Goal: Task Accomplishment & Management: Manage account settings

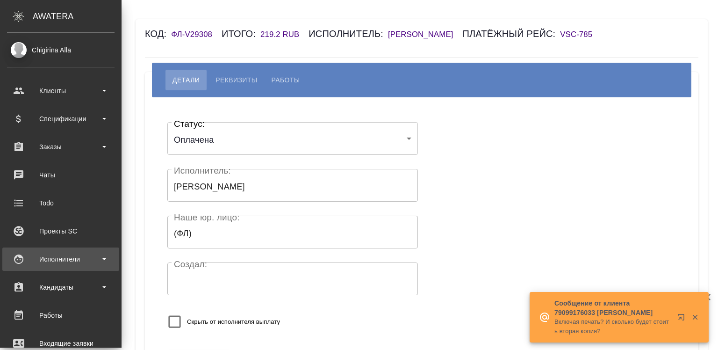
click at [47, 260] on div "Исполнители" at bounding box center [60, 259] width 107 height 14
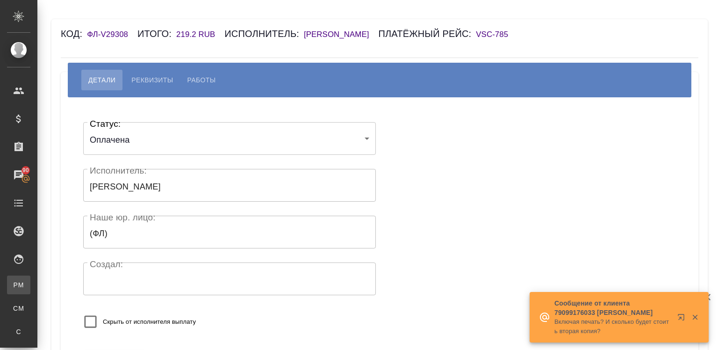
click at [47, 286] on div ".cls-1 fill:#fff; AWATERA Chigirina Alla Клиенты Спецификации Заказы 90 Чаты To…" at bounding box center [359, 175] width 718 height 350
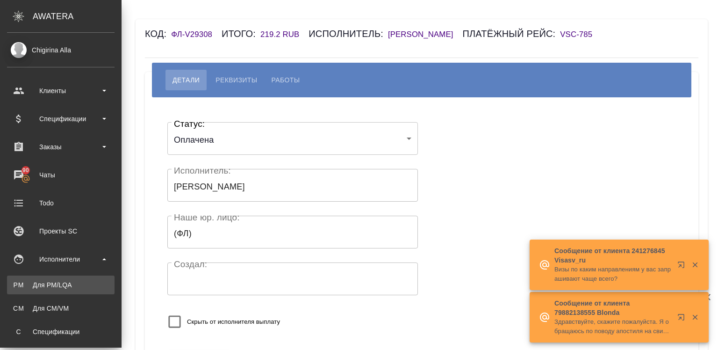
click at [25, 277] on link "PM Для PM/LQA" at bounding box center [60, 284] width 107 height 19
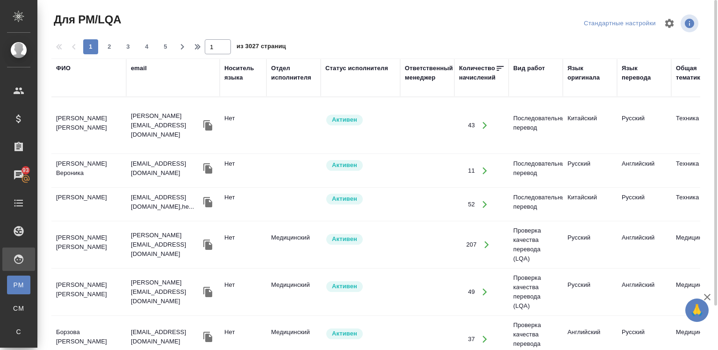
click at [60, 70] on div "ФИО" at bounding box center [63, 68] width 14 height 9
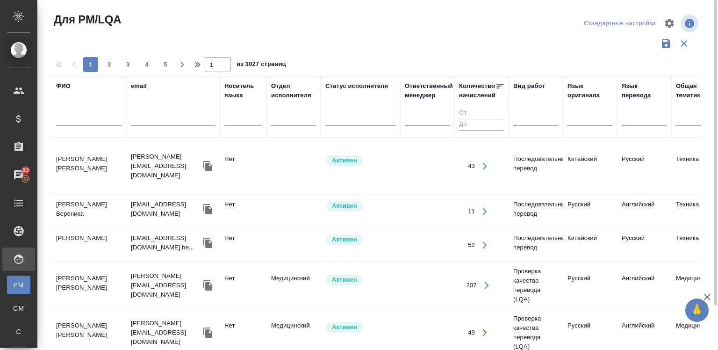
click at [73, 111] on div at bounding box center [88, 120] width 65 height 23
click at [77, 119] on input "text" at bounding box center [88, 120] width 65 height 12
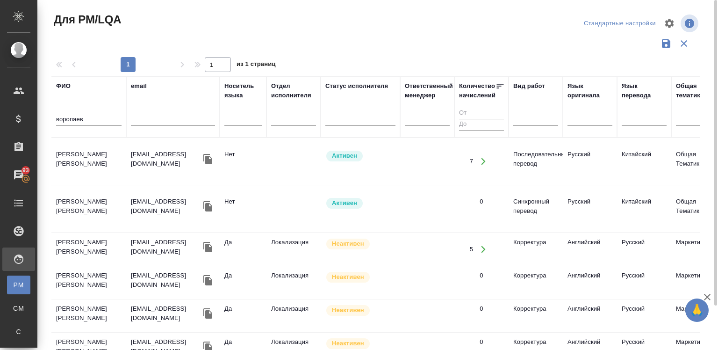
click at [76, 168] on td "Воропаев Николай Николаевич" at bounding box center [88, 161] width 75 height 33
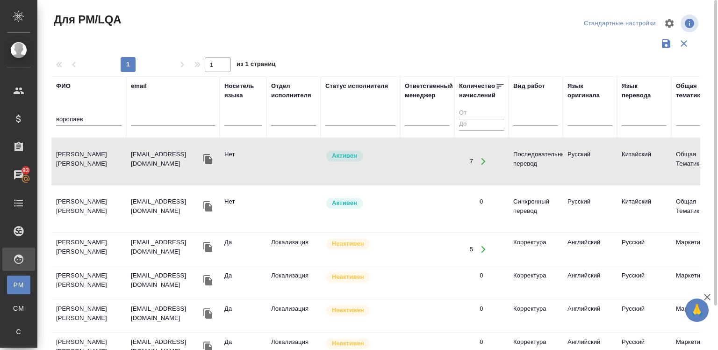
click at [241, 178] on td "Нет" at bounding box center [243, 161] width 47 height 33
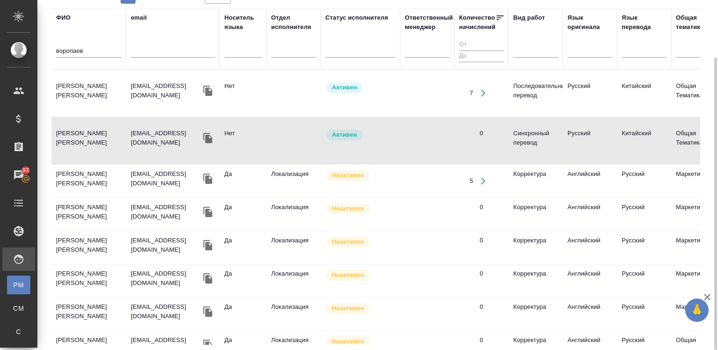
click at [403, 103] on td at bounding box center [427, 93] width 54 height 33
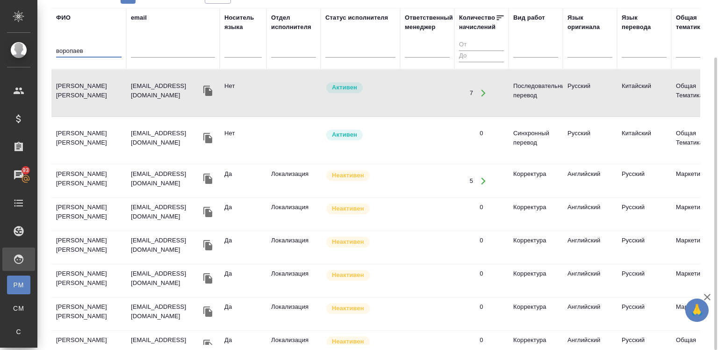
click at [99, 47] on input "воропаев" at bounding box center [88, 52] width 65 height 12
paste input "Mohamed Samir"
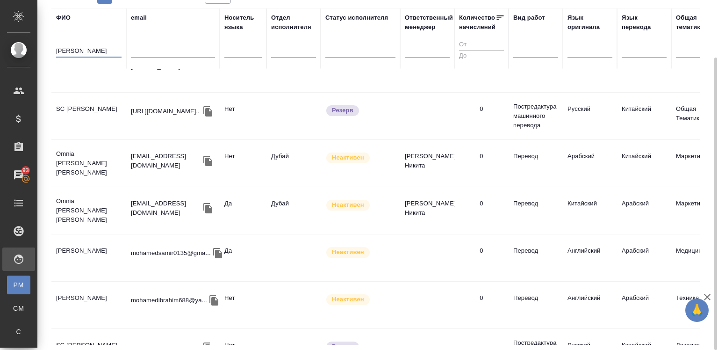
scroll to position [501, 0]
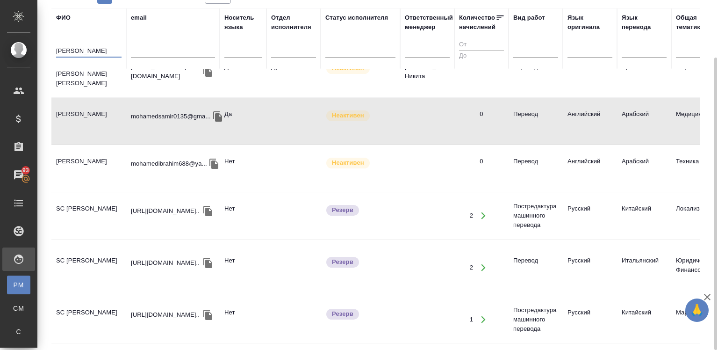
click at [86, 50] on input "Mohamed" at bounding box center [88, 52] width 65 height 12
type input "а"
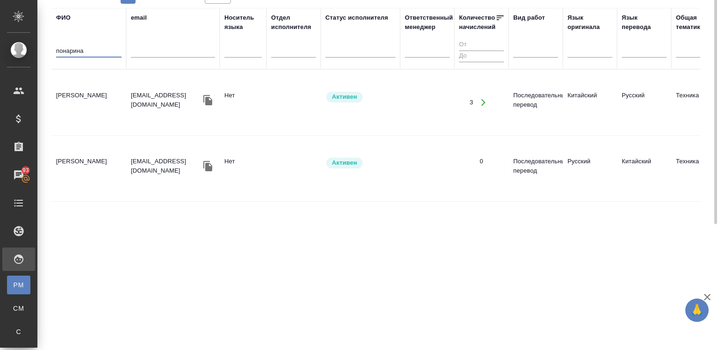
scroll to position [0, 0]
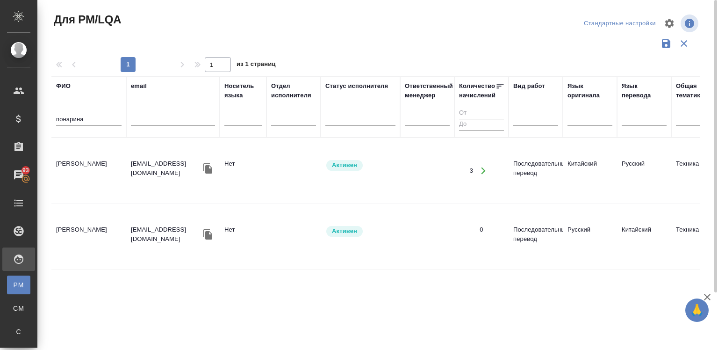
click at [85, 157] on td "Понарина Арина" at bounding box center [88, 170] width 75 height 33
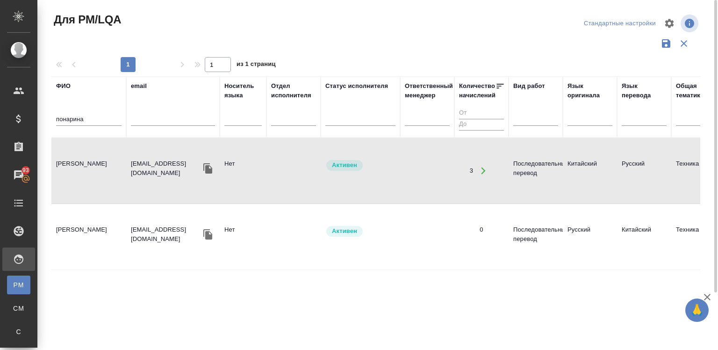
click at [85, 157] on td "Понарина Арина" at bounding box center [88, 170] width 75 height 33
click at [95, 117] on input "понарина" at bounding box center [88, 120] width 65 height 12
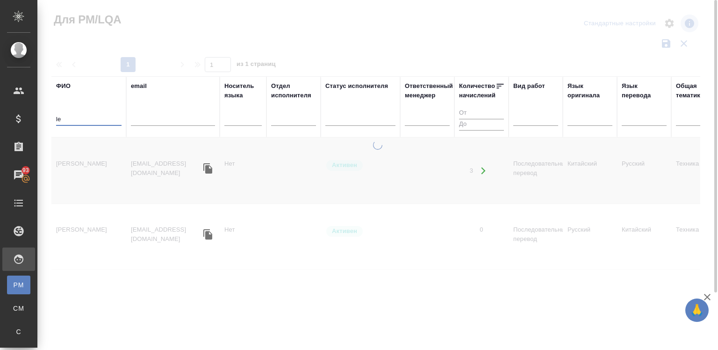
type input "l"
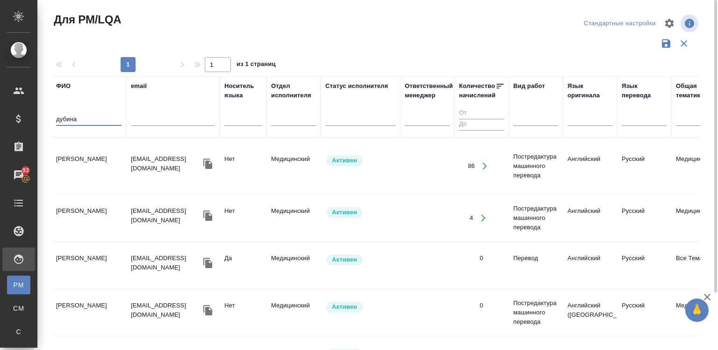
type input "дубина"
click at [117, 161] on td "Дубина Марина Владимировна" at bounding box center [88, 166] width 75 height 33
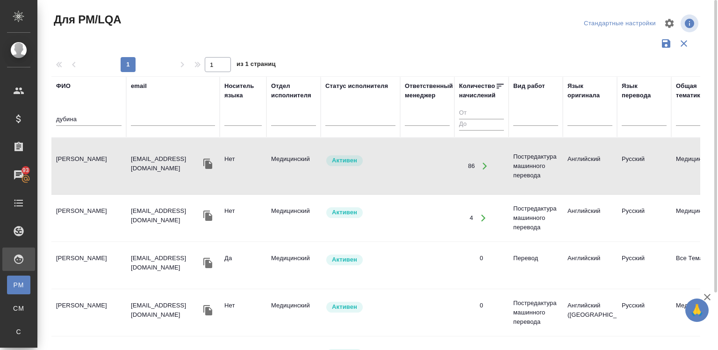
click at [117, 161] on td "Дубина Марина Владимировна" at bounding box center [88, 166] width 75 height 33
click at [84, 113] on div "дубина" at bounding box center [88, 120] width 65 height 23
click at [88, 115] on input "дубина" at bounding box center [88, 120] width 65 height 12
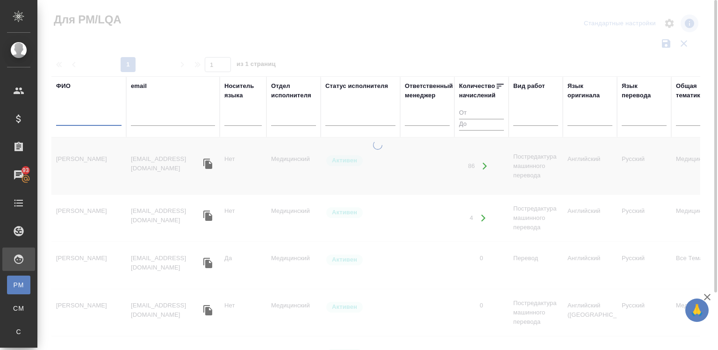
click at [140, 119] on input "text" at bounding box center [173, 120] width 84 height 12
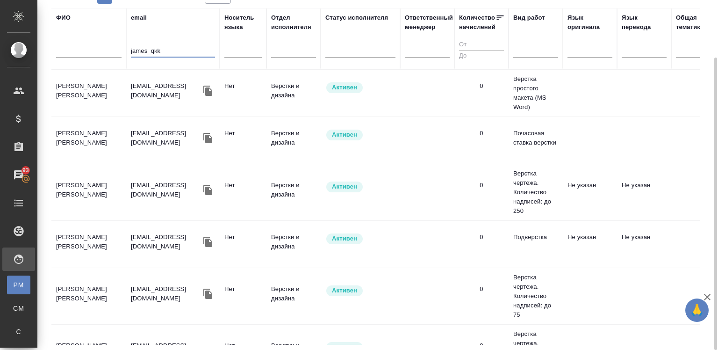
click at [107, 92] on td "Самодуров Дмитрий Владимирович" at bounding box center [88, 93] width 75 height 33
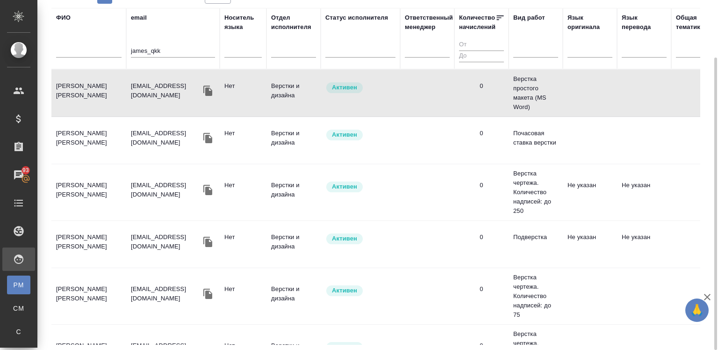
drag, startPoint x: 162, startPoint y: 44, endPoint x: 80, endPoint y: 28, distance: 82.9
drag, startPoint x: 154, startPoint y: 49, endPoint x: 113, endPoint y: 50, distance: 41.1
type input "k"
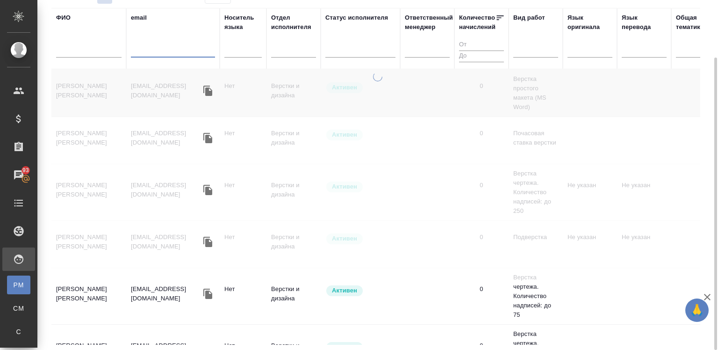
click at [93, 54] on input "text" at bounding box center [88, 52] width 65 height 12
type input "ы"
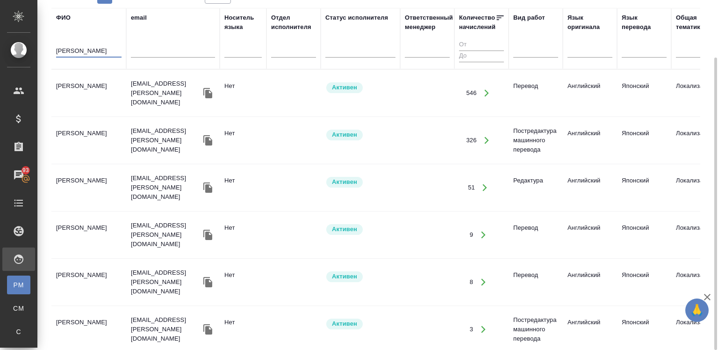
type input "sumie"
click at [91, 93] on td "[PERSON_NAME]" at bounding box center [88, 93] width 75 height 33
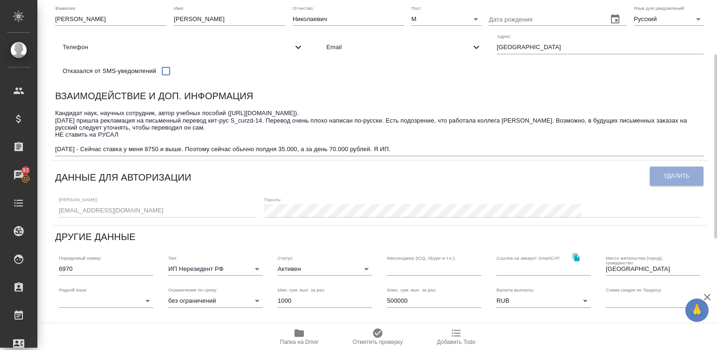
scroll to position [100, 0]
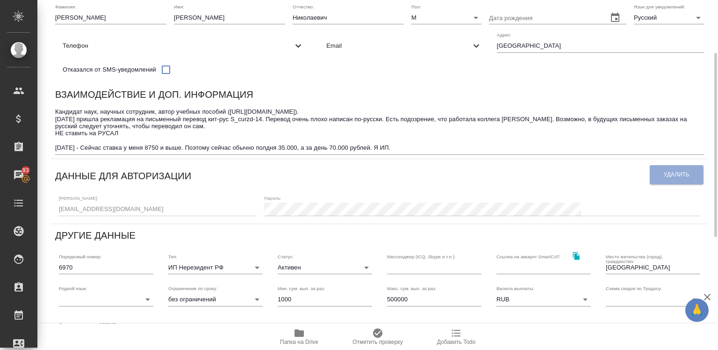
click at [419, 219] on div "Логин: [EMAIL_ADDRESS][DOMAIN_NAME] Пароль:" at bounding box center [379, 204] width 649 height 29
click at [419, 219] on div "Логин: tianyu@mail.ru Пароль:" at bounding box center [379, 204] width 649 height 29
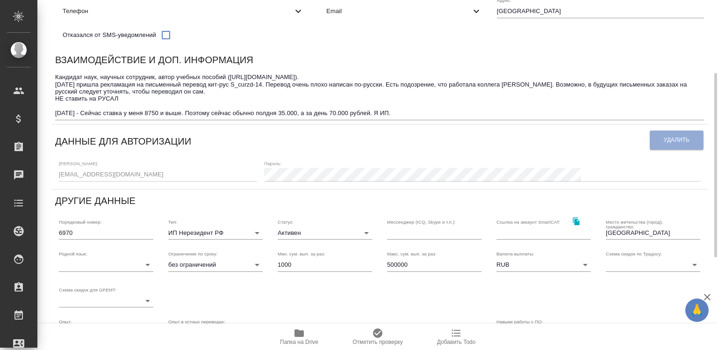
scroll to position [136, 0]
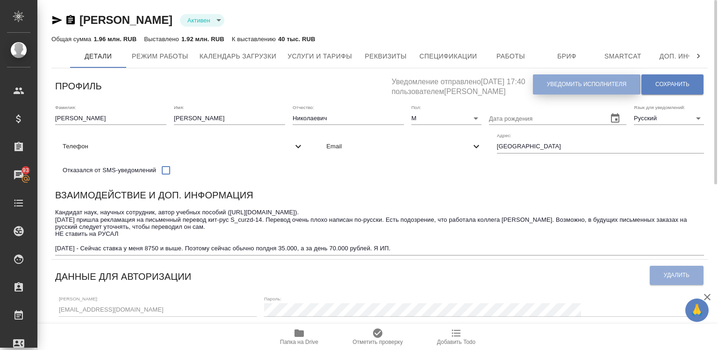
click at [539, 84] on button "Уведомить исполнителя" at bounding box center [586, 84] width 107 height 20
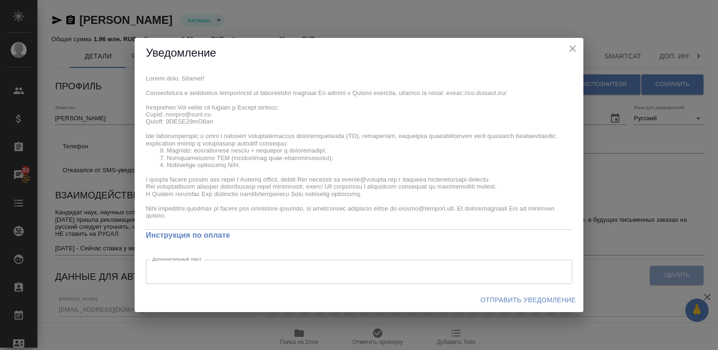
click at [205, 214] on div "x Инструкция по оплате Дополнительный текст x Дополнительный текст" at bounding box center [359, 177] width 449 height 219
drag, startPoint x: 138, startPoint y: 73, endPoint x: 136, endPoint y: 63, distance: 9.9
click at [136, 63] on div "Уведомление x Инструкция по оплате Дополнительный текст x Дополнительный текст …" at bounding box center [359, 175] width 449 height 274
click at [531, 295] on span "Отправить уведомление" at bounding box center [527, 300] width 95 height 12
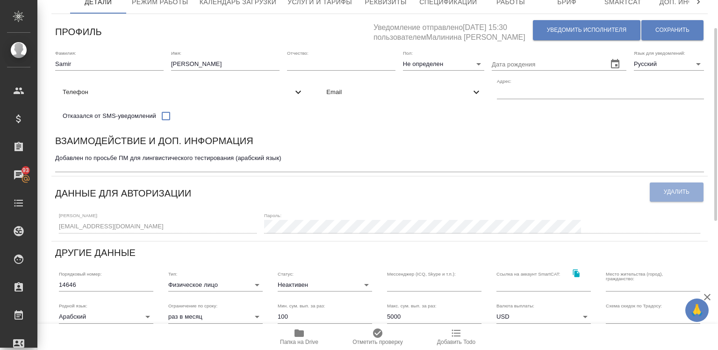
scroll to position [53, 0]
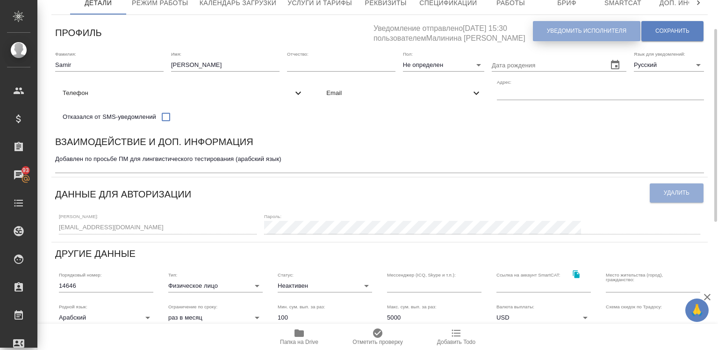
click at [544, 28] on button "Уведомить исполнителя" at bounding box center [586, 31] width 107 height 20
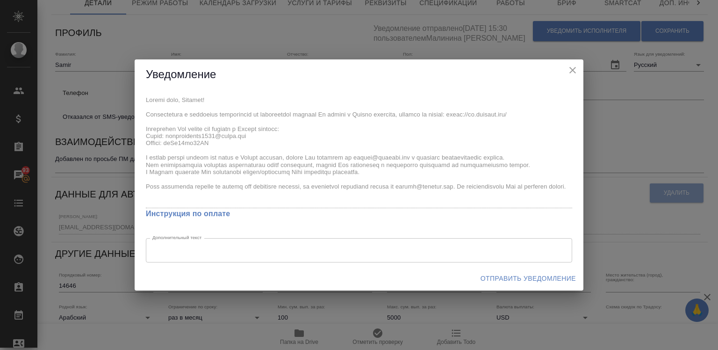
click at [563, 69] on h2 "Уведомление" at bounding box center [359, 74] width 426 height 15
click at [569, 66] on icon "close" at bounding box center [572, 69] width 11 height 11
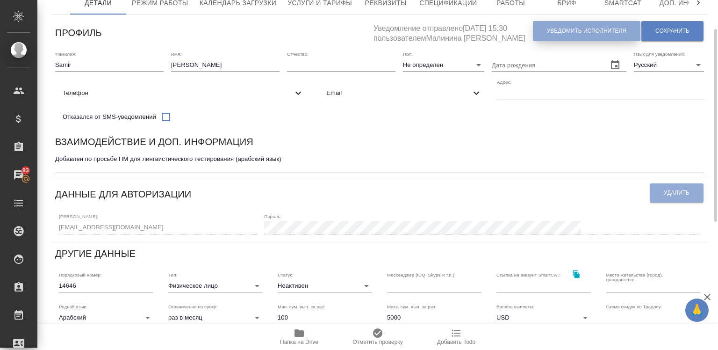
click at [543, 26] on button "Уведомить исполнителя" at bounding box center [586, 31] width 107 height 20
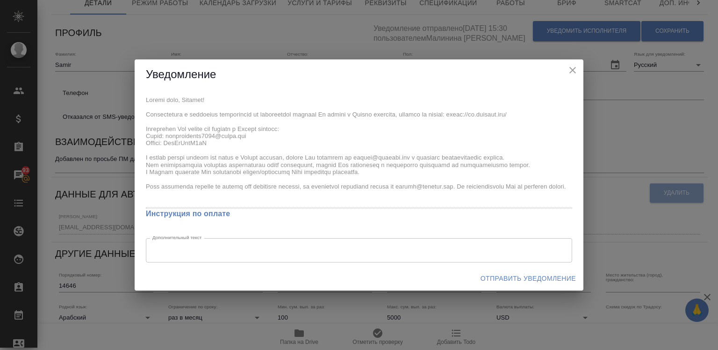
click at [200, 190] on div "x Инструкция по оплате Дополнительный текст x Дополнительный текст" at bounding box center [359, 178] width 449 height 176
click at [140, 100] on div "x Инструкция по оплате Дополнительный текст x Дополнительный текст" at bounding box center [359, 178] width 449 height 176
click at [142, 94] on div "x Инструкция по оплате Дополнительный текст x Дополнительный текст" at bounding box center [359, 178] width 449 height 176
click at [202, 193] on div "x Инструкция по оплате Дополнительный текст x Дополнительный текст" at bounding box center [359, 178] width 449 height 176
click at [140, 100] on div "x Инструкция по оплате Дополнительный текст x Дополнительный текст" at bounding box center [359, 178] width 449 height 176
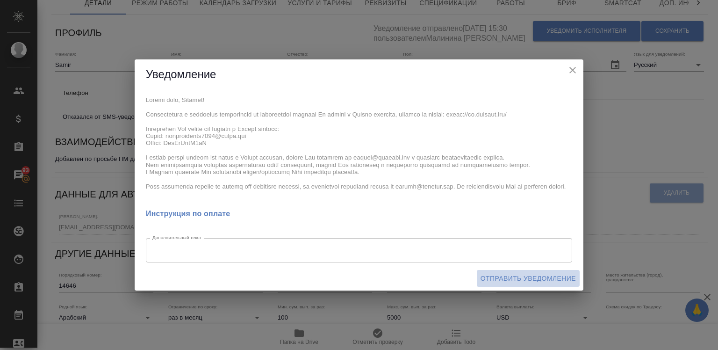
click at [501, 270] on button "Отправить уведомление" at bounding box center [528, 278] width 103 height 17
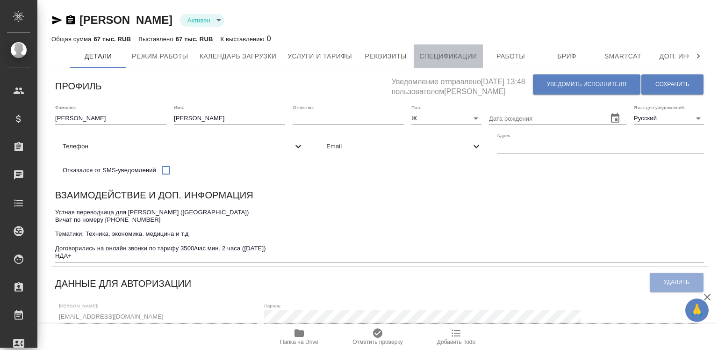
click at [438, 52] on span "Спецификации" at bounding box center [447, 56] width 57 height 12
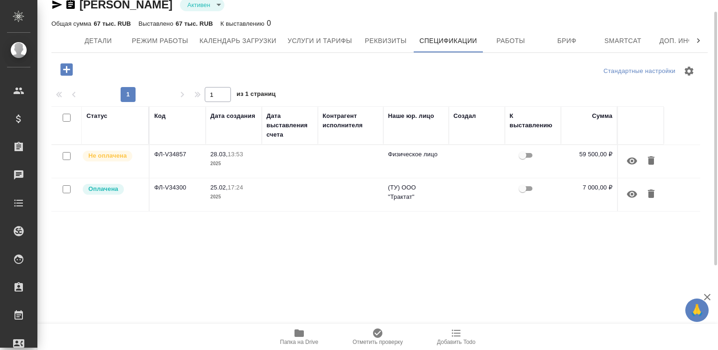
scroll to position [16, 0]
click at [337, 164] on td at bounding box center [350, 160] width 65 height 33
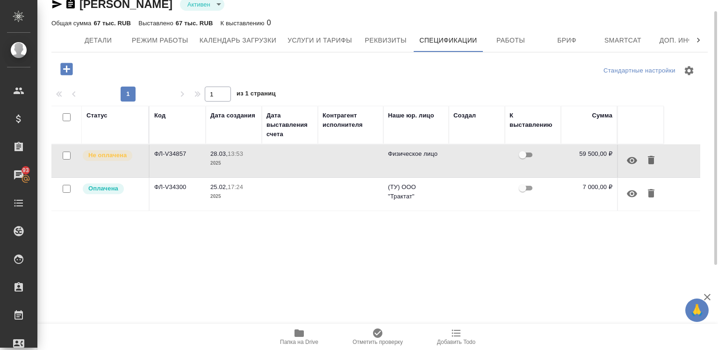
click at [337, 164] on td at bounding box center [350, 160] width 65 height 33
click at [94, 36] on span "Детали" at bounding box center [98, 41] width 45 height 12
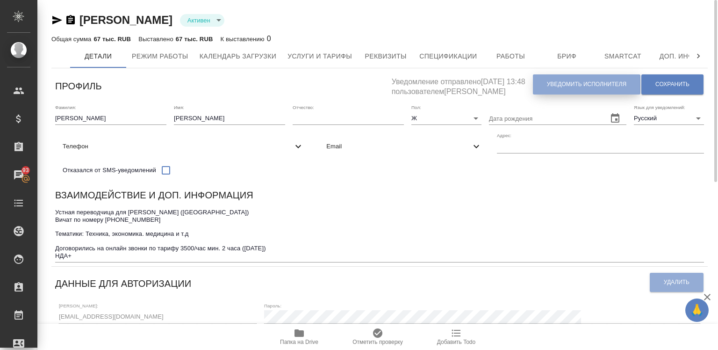
click at [545, 88] on button "Уведомить исполнителя" at bounding box center [586, 84] width 107 height 20
type textarea "Добрый день, Арина! Ознакомиться с подробной информацией по выполненным работам…"
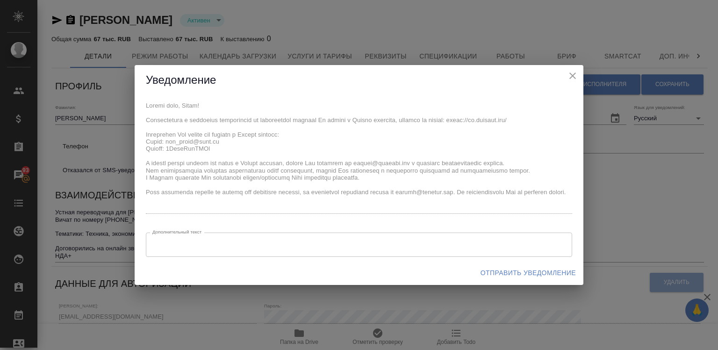
click at [142, 101] on div "x Дополнительный текст x Дополнительный текст" at bounding box center [359, 177] width 449 height 165
click at [209, 149] on div "x Дополнительный текст x Дополнительный текст" at bounding box center [359, 177] width 449 height 165
click at [145, 103] on div "x Дополнительный текст x Дополнительный текст" at bounding box center [359, 177] width 449 height 165
click at [490, 272] on span "Отправить уведомление" at bounding box center [527, 273] width 95 height 12
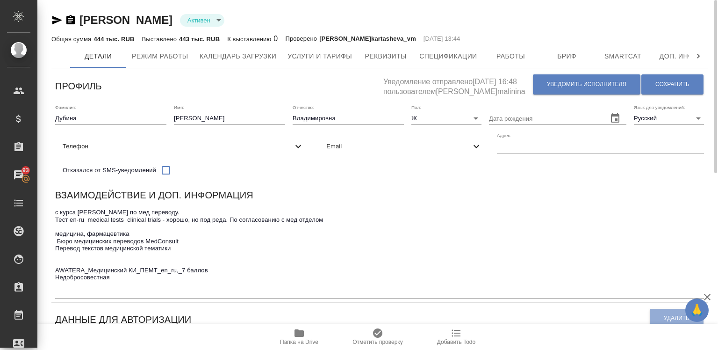
click at [528, 82] on h5 "Уведомление отправлено [DATE] 16:48 пользователем [PERSON_NAME]malinina" at bounding box center [457, 84] width 149 height 25
click at [542, 84] on button "Уведомить исполнителя" at bounding box center [586, 84] width 107 height 20
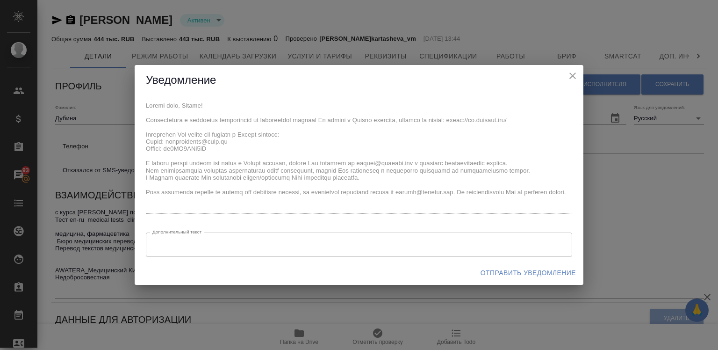
click at [136, 101] on div "x Дополнительный текст x Дополнительный текст" at bounding box center [359, 177] width 449 height 165
click at [200, 198] on div "x Дополнительный текст x Дополнительный текст" at bounding box center [359, 177] width 449 height 165
drag, startPoint x: 139, startPoint y: 102, endPoint x: 144, endPoint y: 103, distance: 5.2
click at [144, 103] on div "x Дополнительный текст x Дополнительный текст" at bounding box center [359, 177] width 449 height 165
click at [490, 271] on span "Отправить уведомление" at bounding box center [527, 273] width 95 height 12
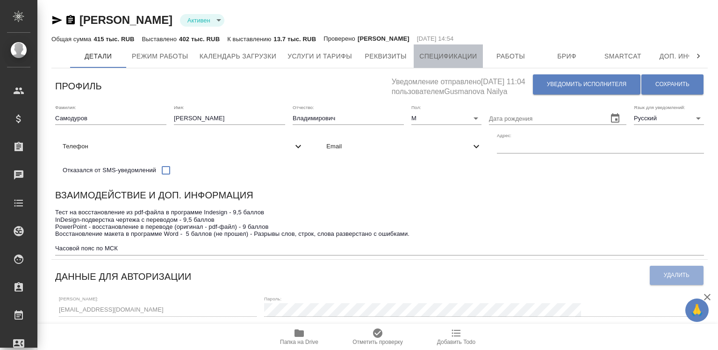
click at [423, 59] on span "Спецификации" at bounding box center [447, 56] width 57 height 12
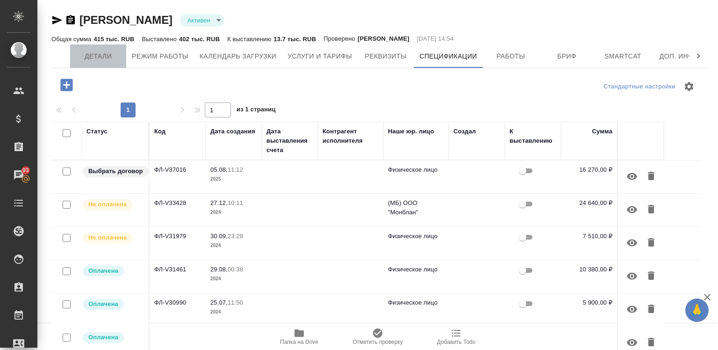
click at [97, 53] on span "Детали" at bounding box center [98, 56] width 45 height 12
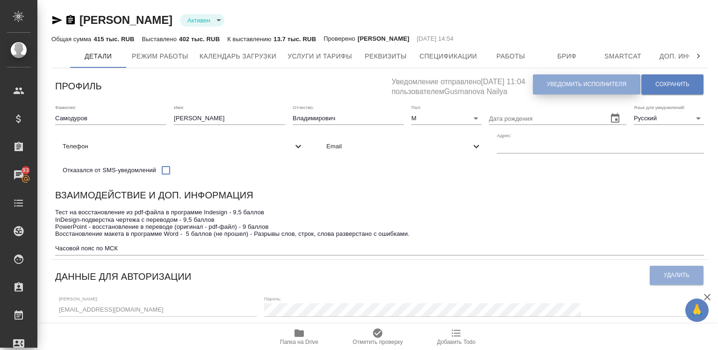
click at [539, 83] on button "Уведомить исполнителя" at bounding box center [586, 84] width 107 height 20
type textarea "Добрый день, Дмитрий! Ознакомиться с подробной информацией по выполненным работ…"
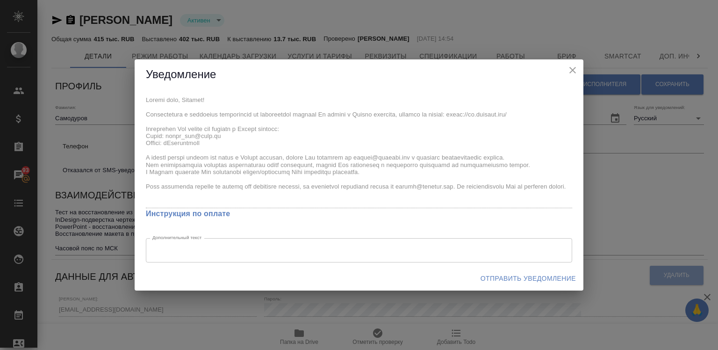
click at [198, 193] on div "x Инструкция по оплате Дополнительный текст x Дополнительный текст" at bounding box center [359, 178] width 449 height 176
click at [209, 142] on div "x Инструкция по оплате Дополнительный текст x Дополнительный текст" at bounding box center [359, 178] width 449 height 176
click at [138, 97] on div "x Инструкция по оплате Дополнительный текст x Дополнительный текст" at bounding box center [359, 178] width 449 height 176
click at [499, 273] on span "Отправить уведомление" at bounding box center [527, 278] width 95 height 12
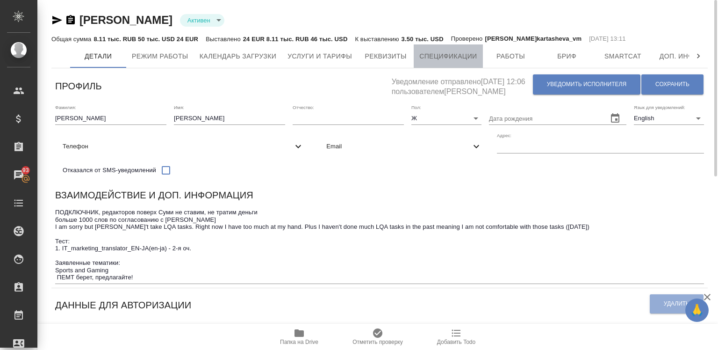
click at [422, 55] on span "Спецификации" at bounding box center [447, 56] width 57 height 12
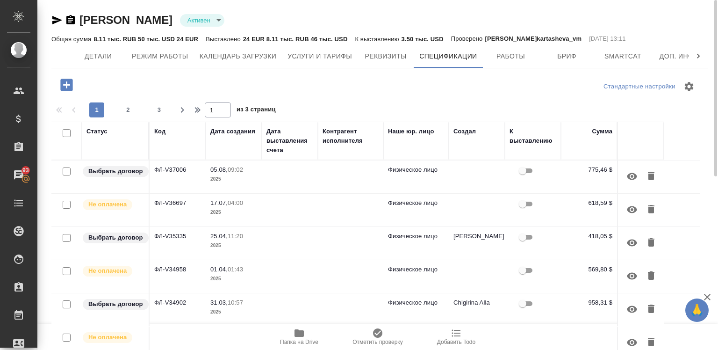
click at [68, 83] on icon "button" at bounding box center [66, 85] width 12 height 12
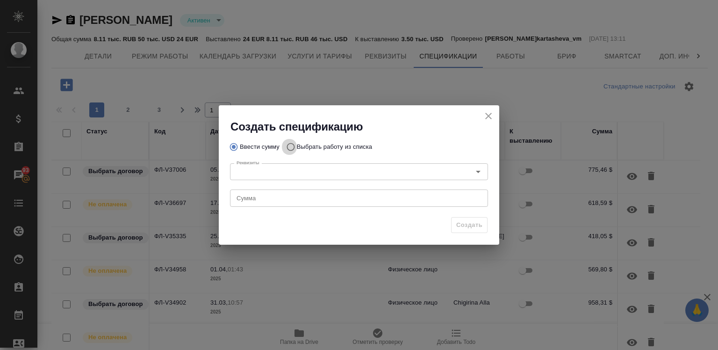
click at [293, 141] on input "Выбрать работу из списка" at bounding box center [289, 147] width 15 height 18
radio input "true"
radio input "false"
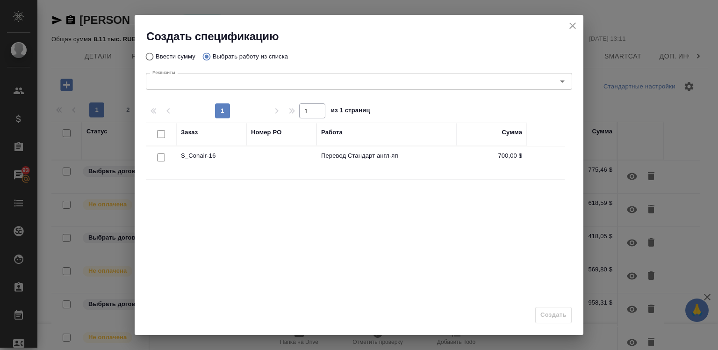
click at [565, 23] on div "Создать спецификацию" at bounding box center [359, 29] width 449 height 29
click at [569, 29] on icon "close" at bounding box center [572, 25] width 11 height 11
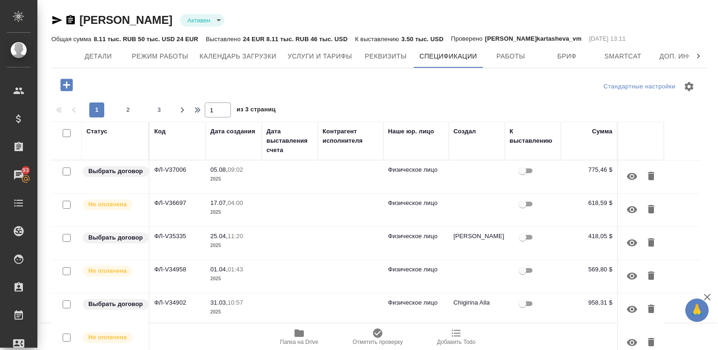
click at [569, 29] on div "[PERSON_NAME] active Общая сумма 8.11 тыс. RUB 50 тыс. USD 24 EUR Выставлено 24…" at bounding box center [379, 29] width 656 height 32
click at [59, 84] on icon "button" at bounding box center [66, 85] width 16 height 16
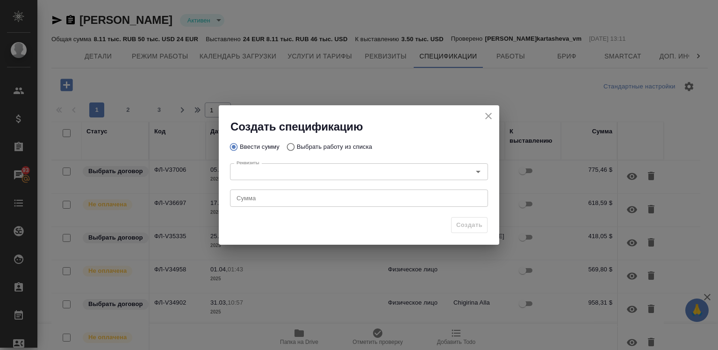
click at [317, 145] on p "Выбрать работу из списка" at bounding box center [334, 146] width 75 height 9
click at [297, 145] on input "Выбрать работу из списка" at bounding box center [289, 147] width 15 height 18
radio input "true"
radio input "false"
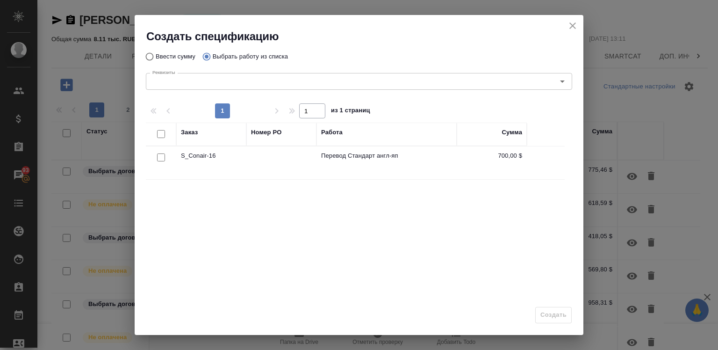
click at [155, 153] on div at bounding box center [160, 157] width 21 height 13
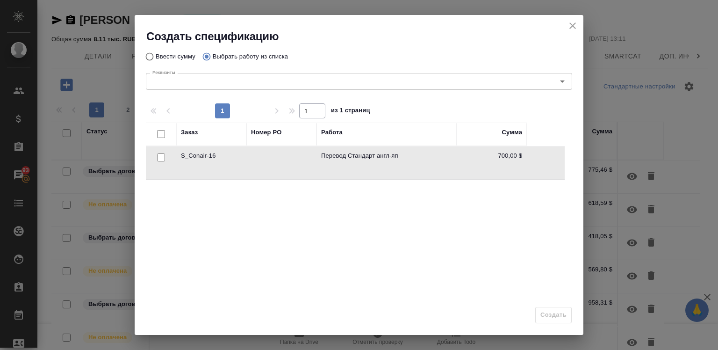
click at [157, 157] on input "checkbox" at bounding box center [161, 157] width 8 height 8
checkbox input "true"
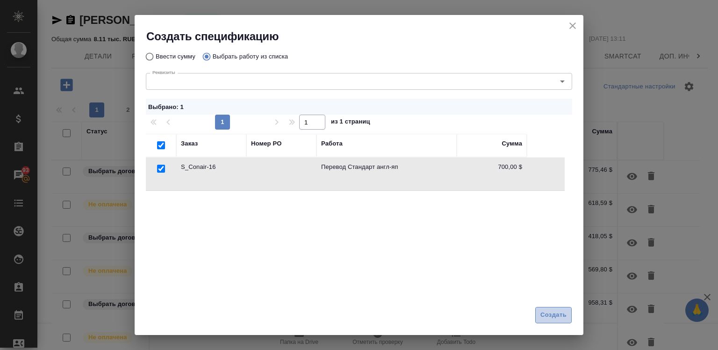
click at [544, 313] on span "Создать" at bounding box center [553, 314] width 26 height 11
